Goal: Find specific page/section: Find specific page/section

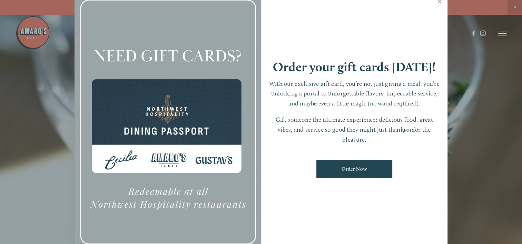
click at [439, 3] on link "Close" at bounding box center [439, 2] width 13 height 19
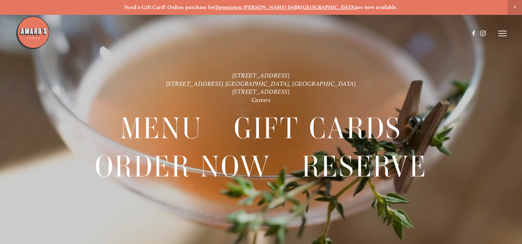
scroll to position [14, 0]
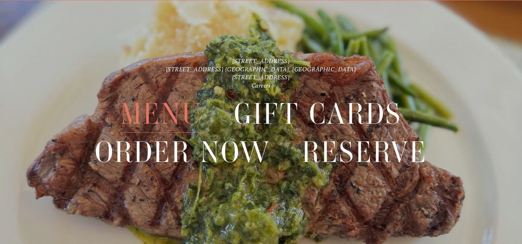
click at [156, 106] on span "Menu" at bounding box center [161, 114] width 82 height 38
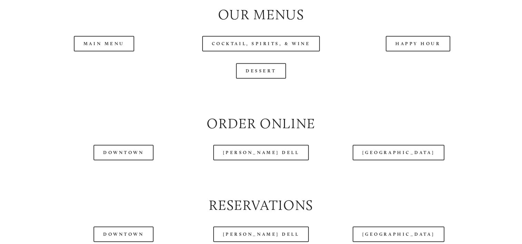
scroll to position [724, 0]
click at [408, 51] on link "Happy Hour" at bounding box center [418, 43] width 65 height 16
